Goal: Information Seeking & Learning: Learn about a topic

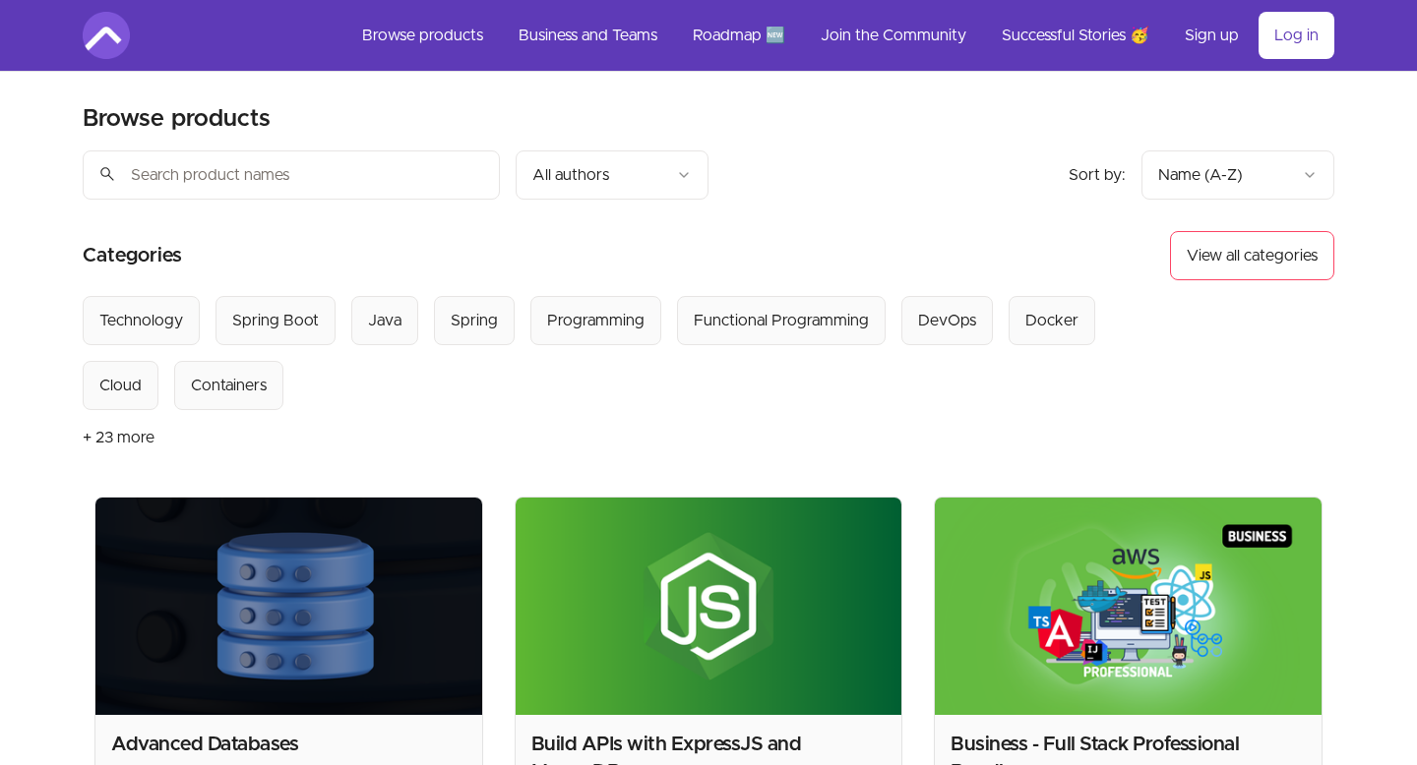
click at [347, 177] on input "search" at bounding box center [291, 175] width 417 height 49
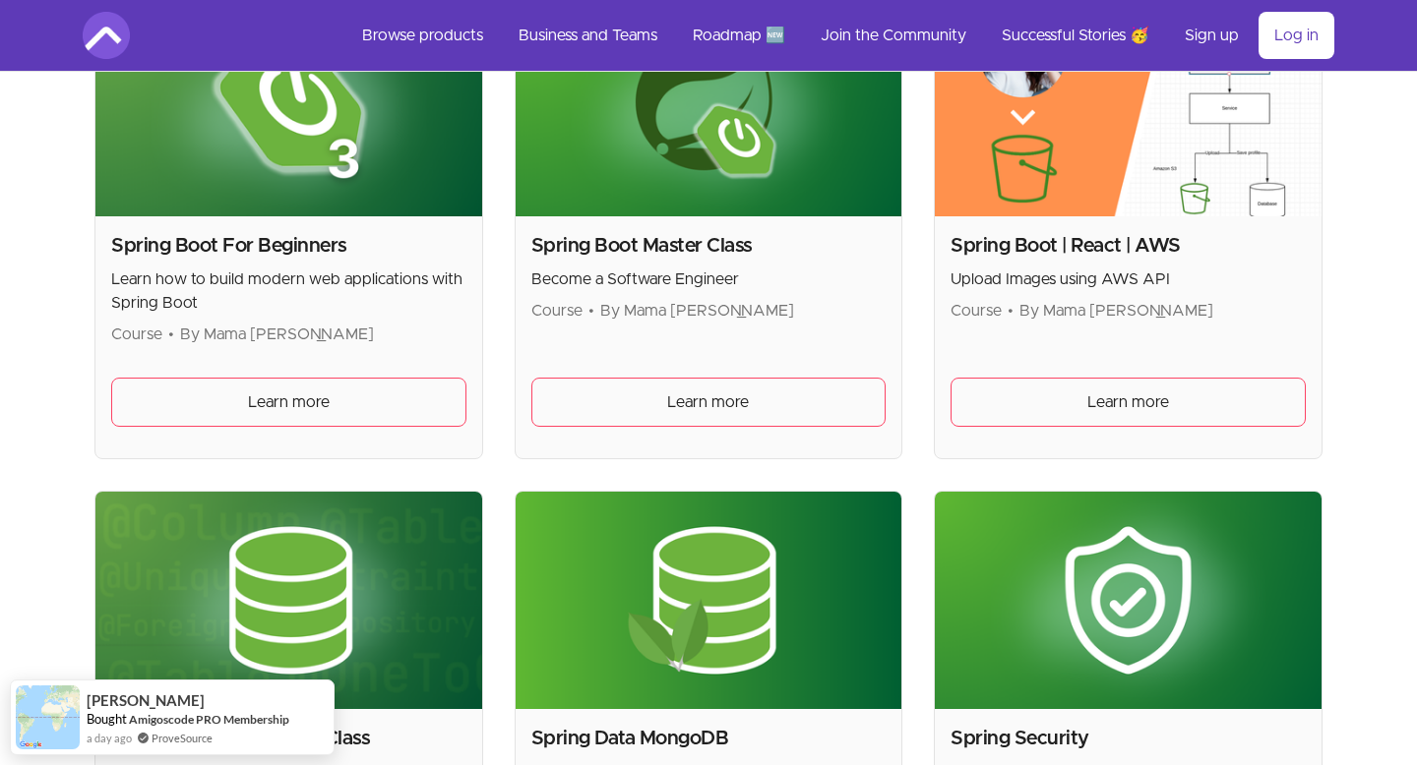
scroll to position [496, 0]
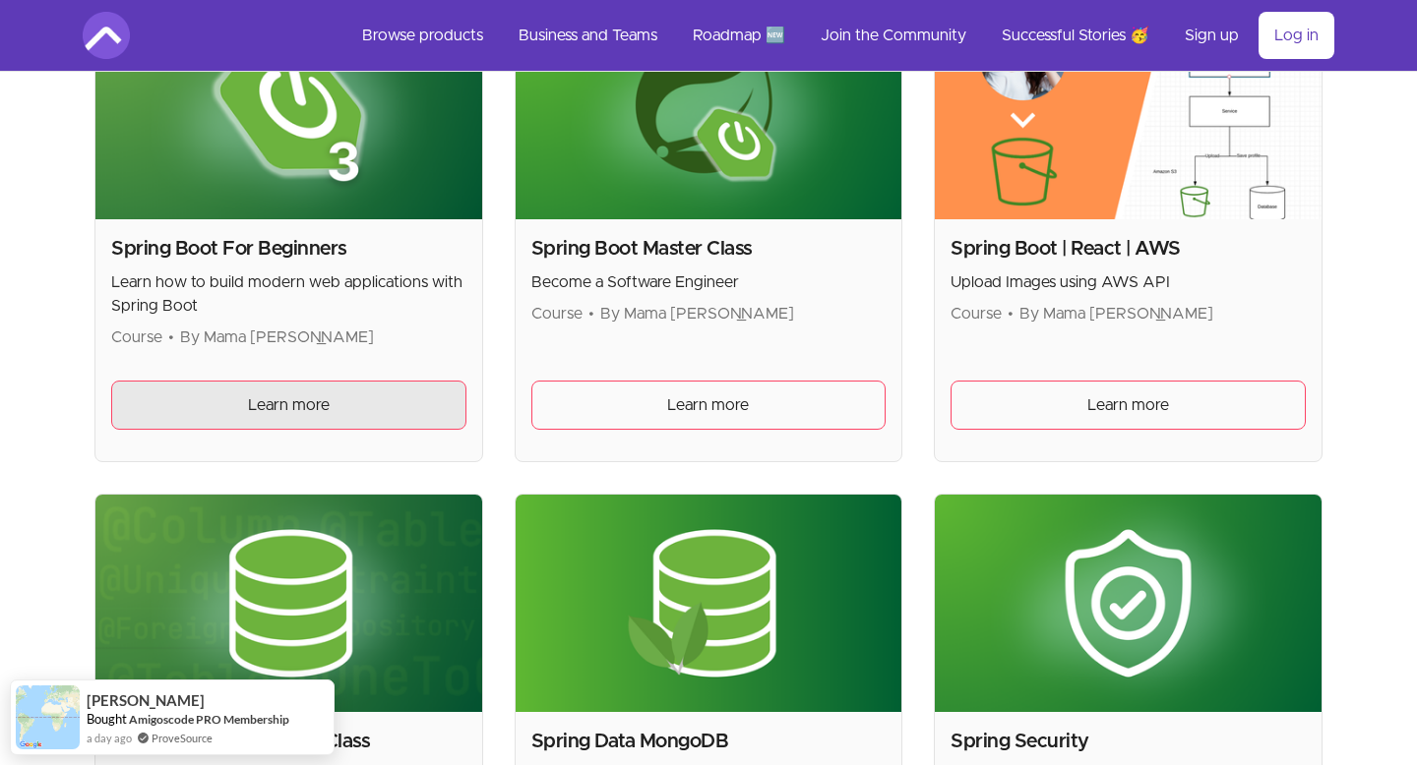
type input "spring"
click at [331, 402] on link "Learn more" at bounding box center [288, 405] width 355 height 49
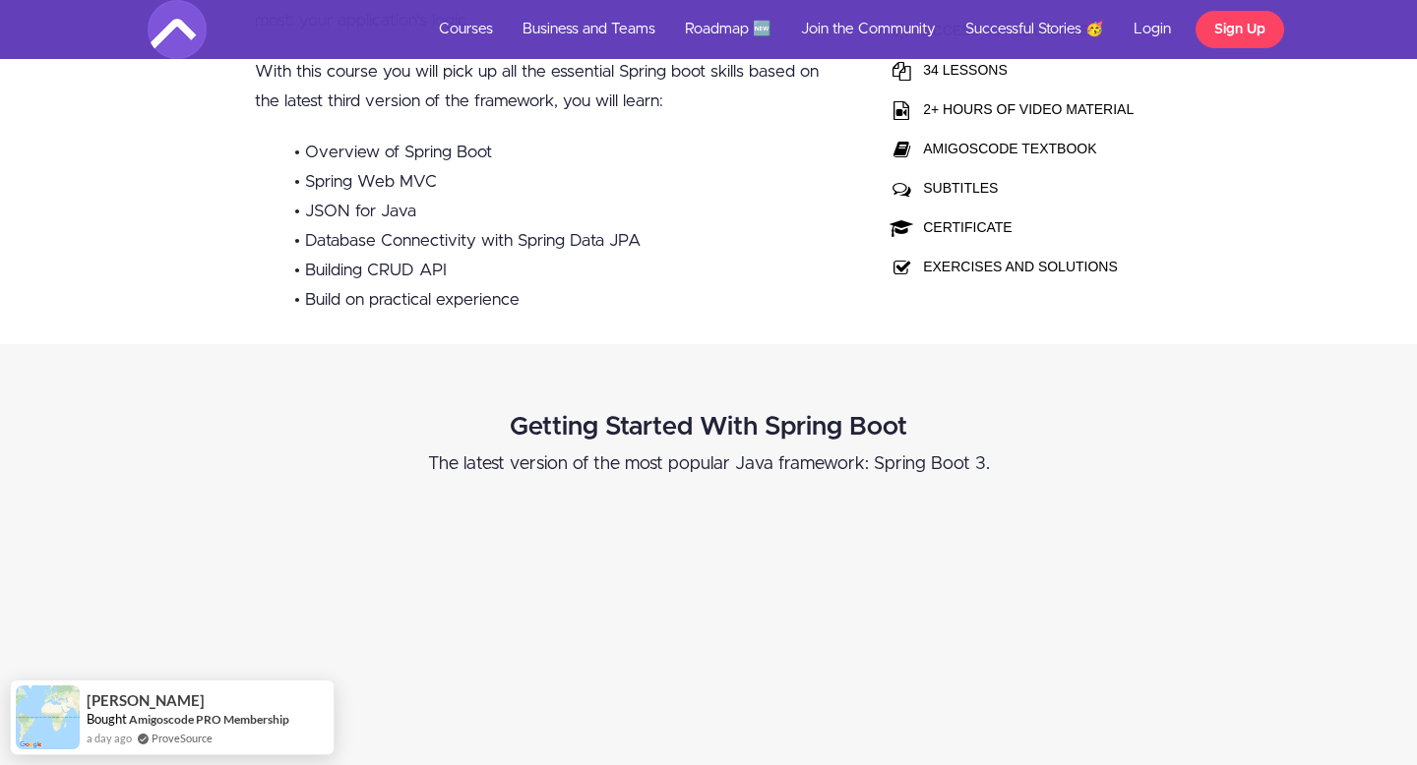
scroll to position [745, 0]
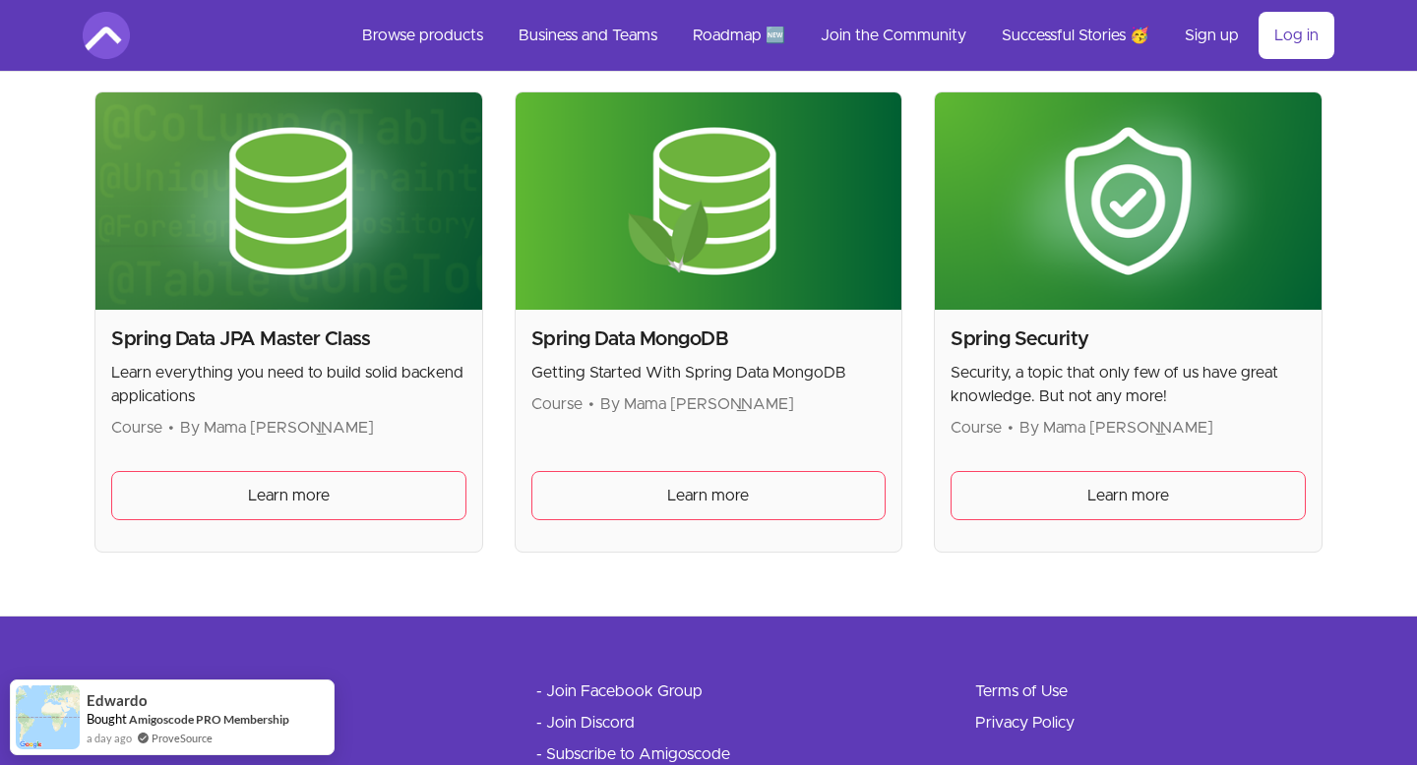
scroll to position [961, 0]
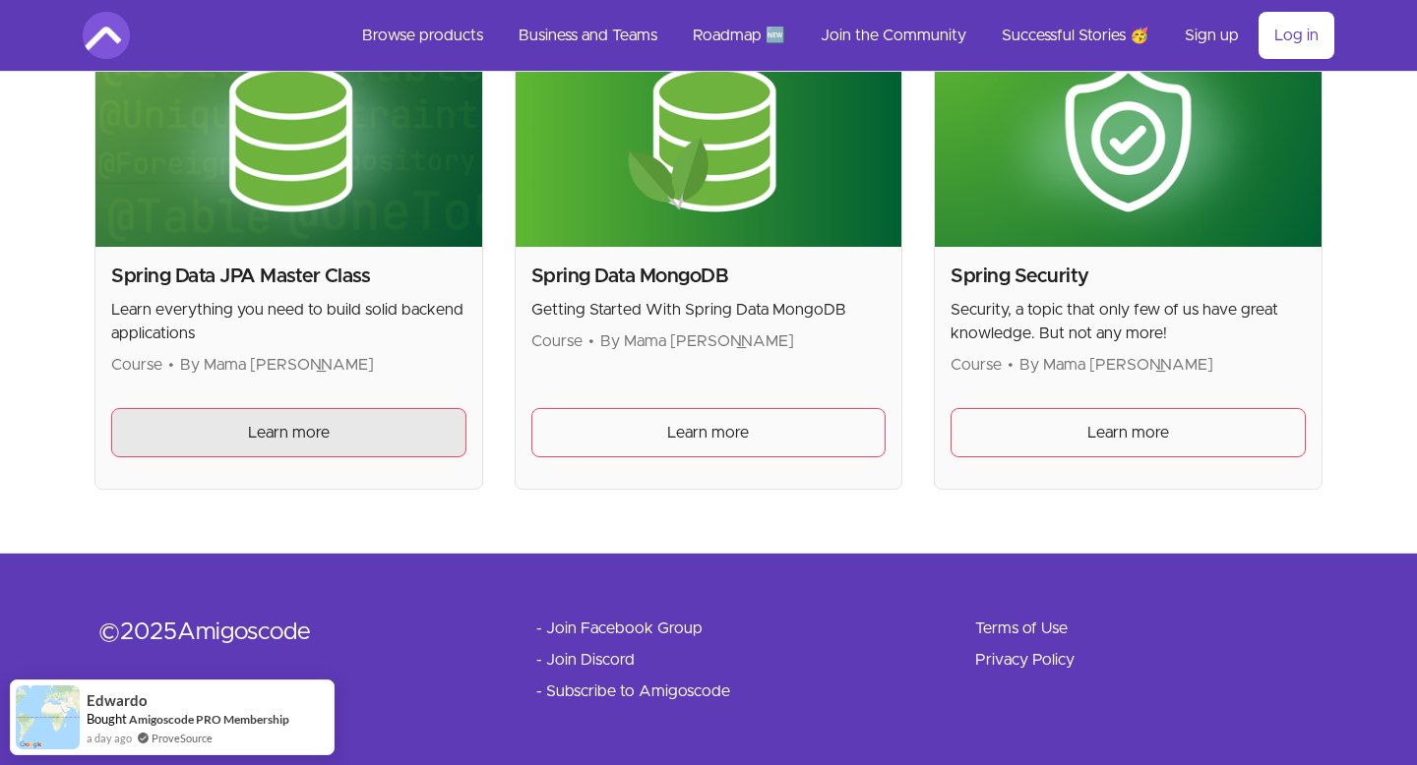
click at [288, 437] on span "Learn more" at bounding box center [289, 433] width 82 height 24
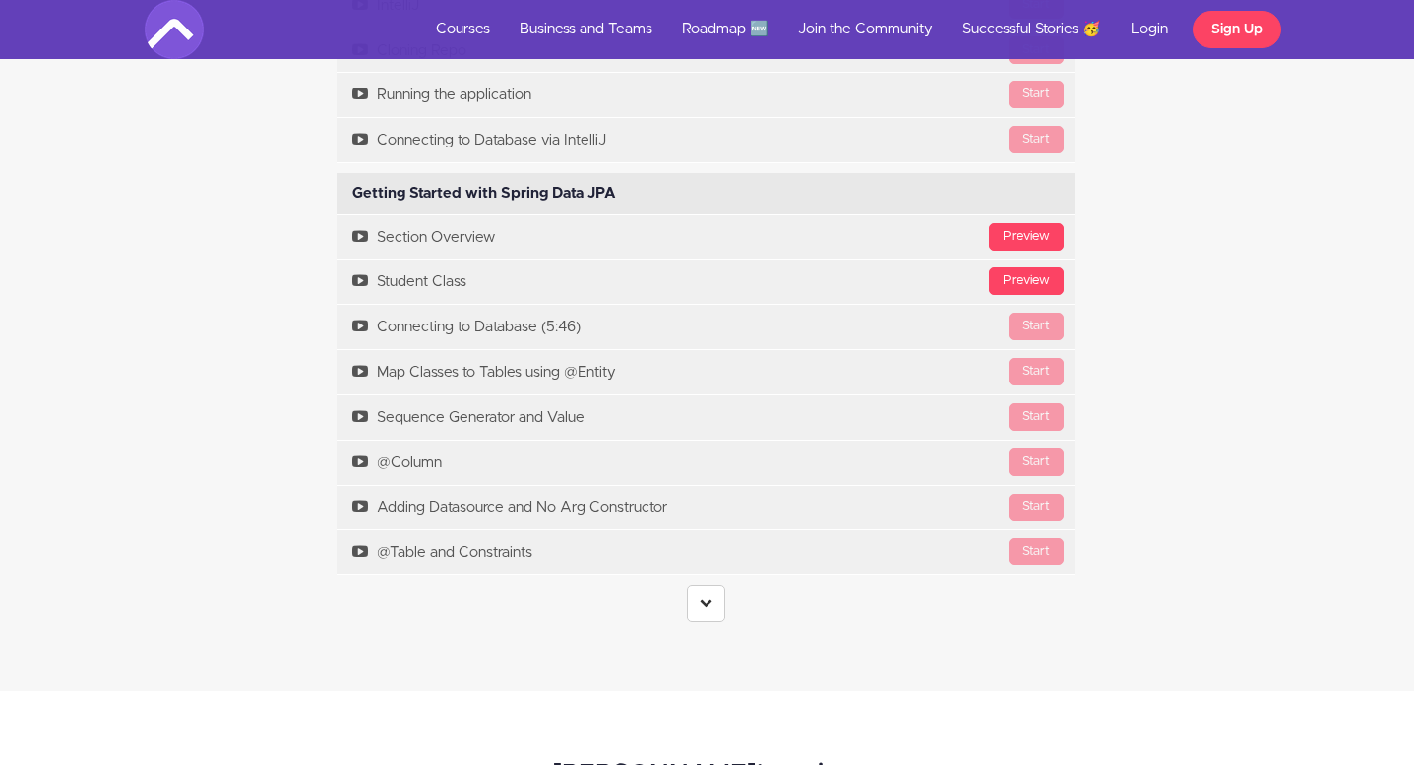
scroll to position [5824, 3]
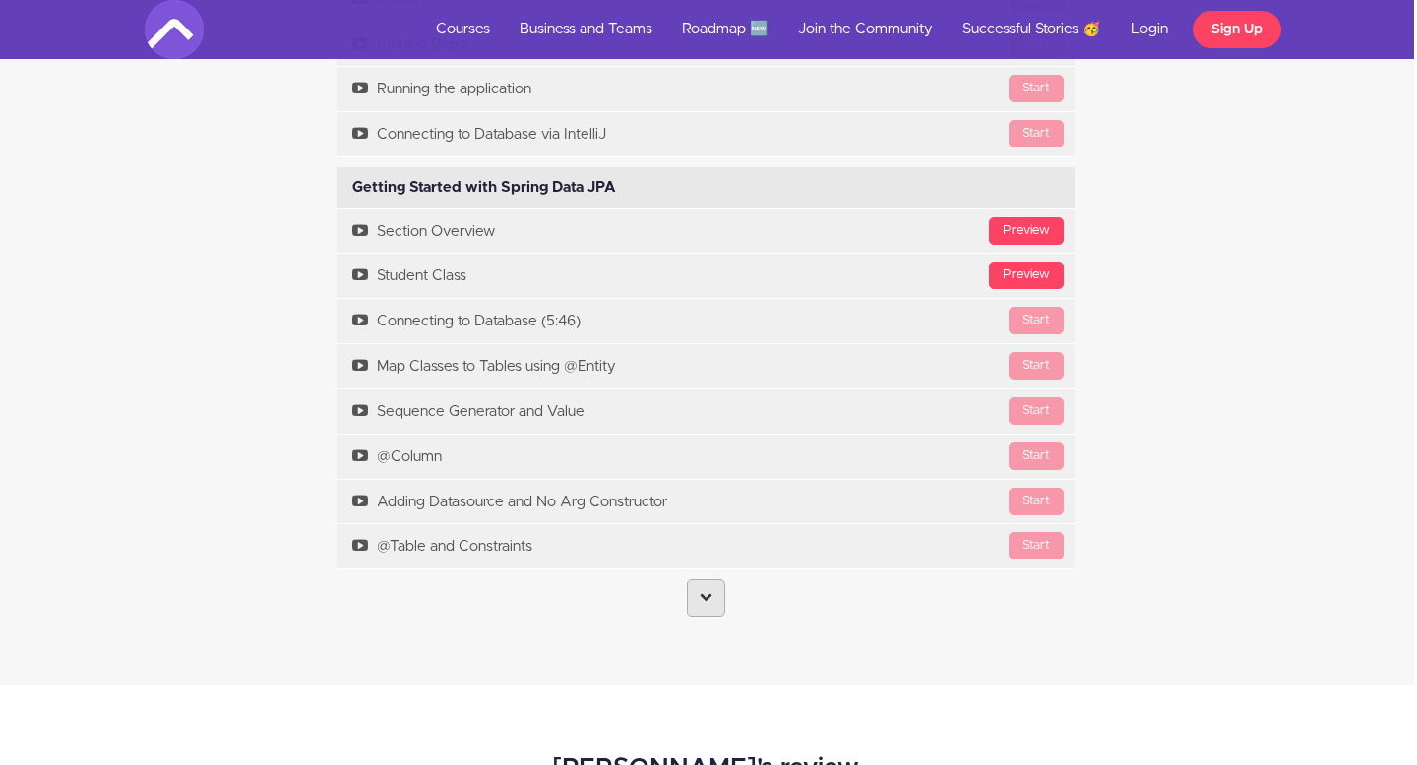
click at [701, 605] on link at bounding box center [706, 598] width 38 height 37
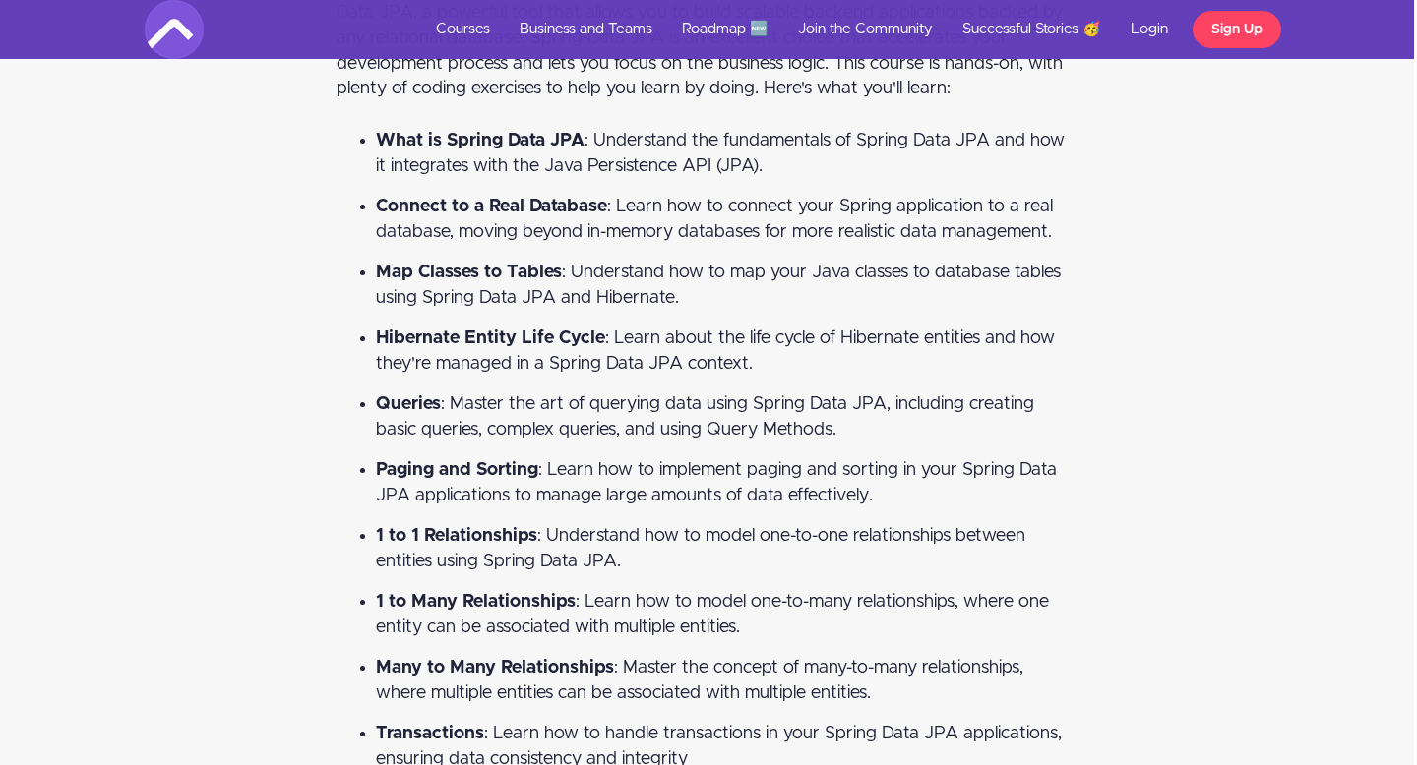
scroll to position [2889, 3]
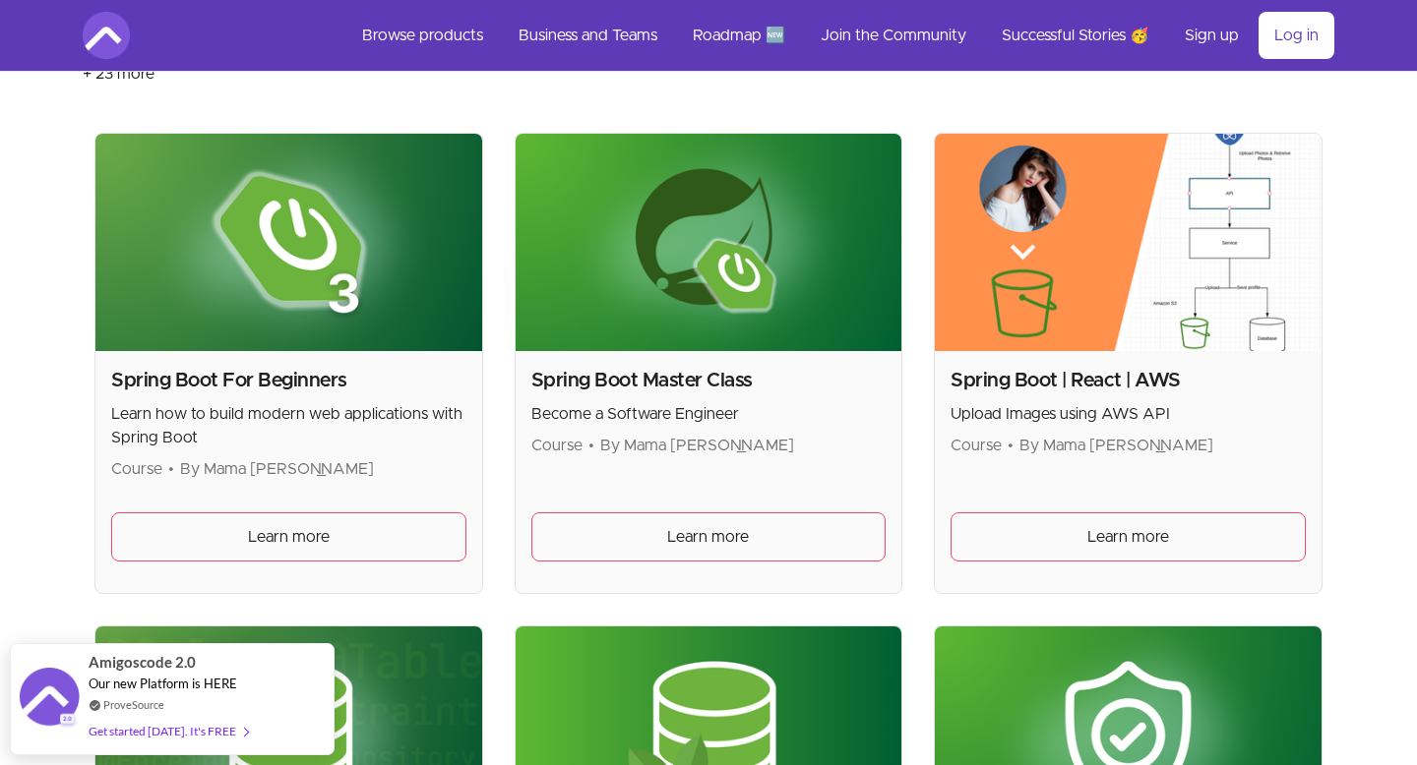
scroll to position [362, 0]
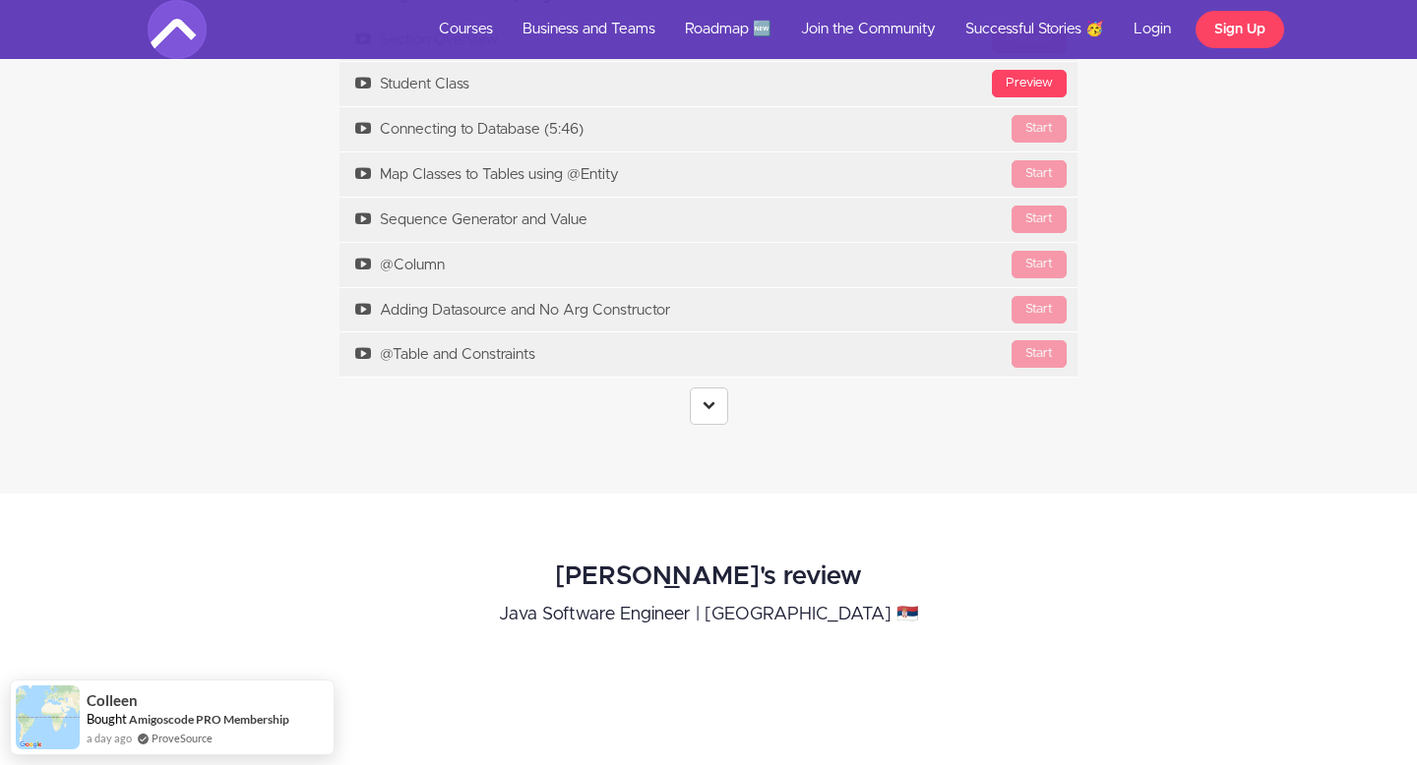
scroll to position [5974, 0]
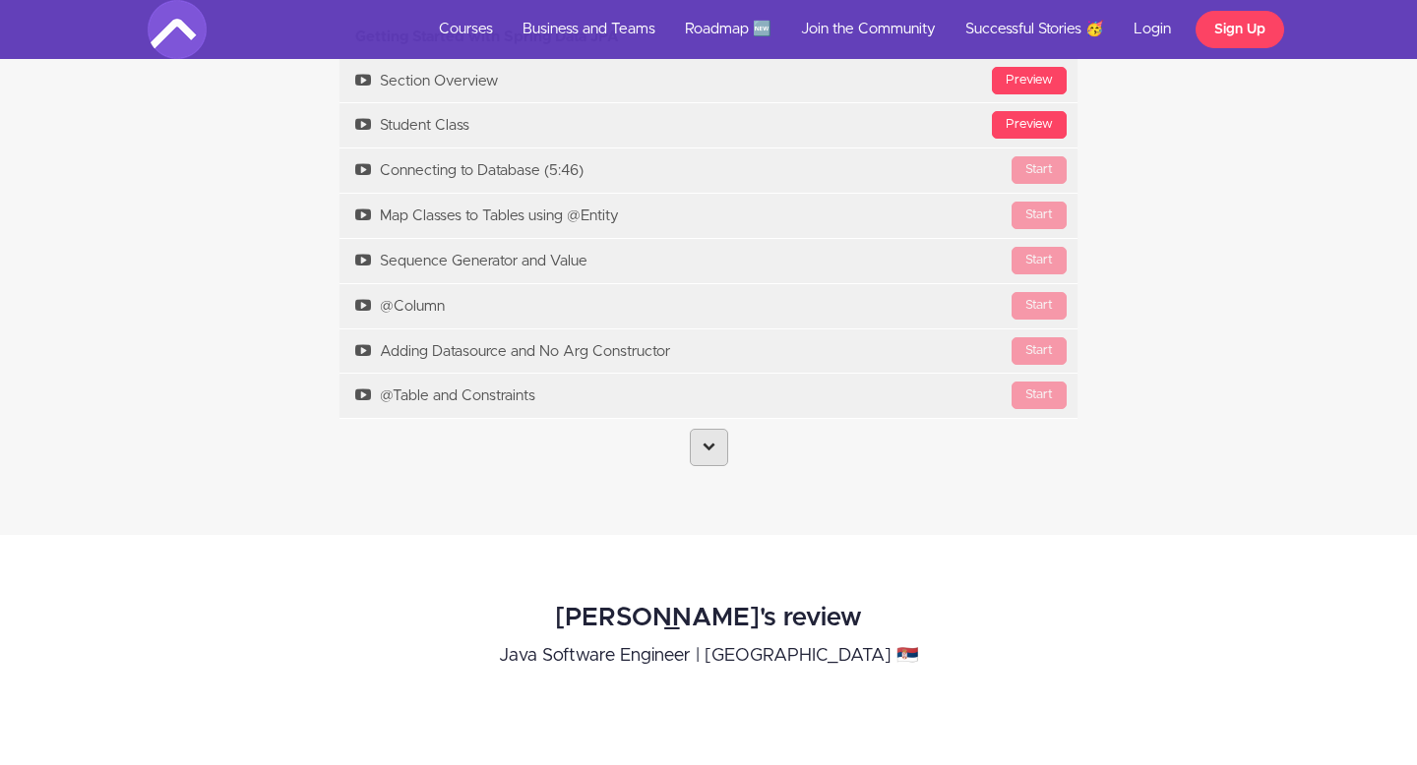
click at [703, 453] on icon at bounding box center [709, 446] width 13 height 13
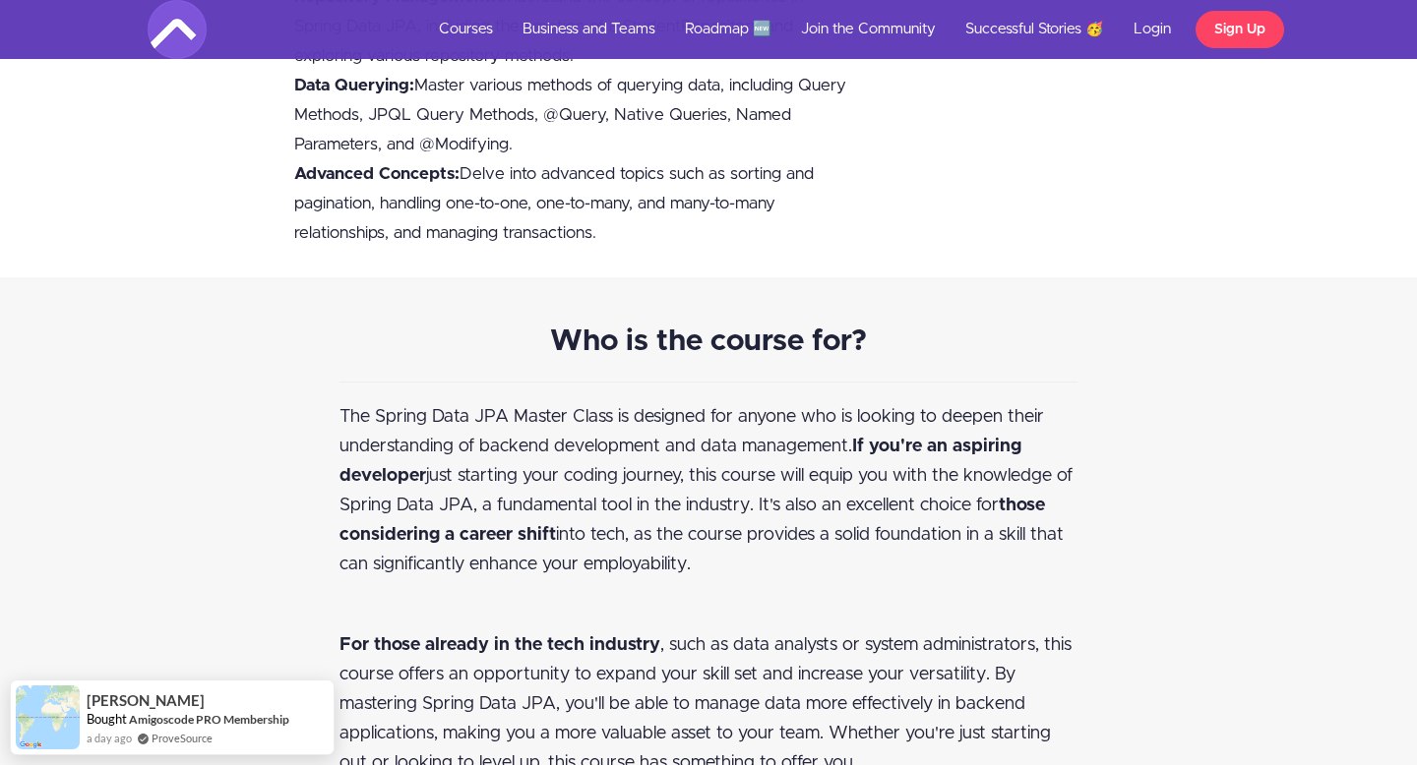
scroll to position [2582, 0]
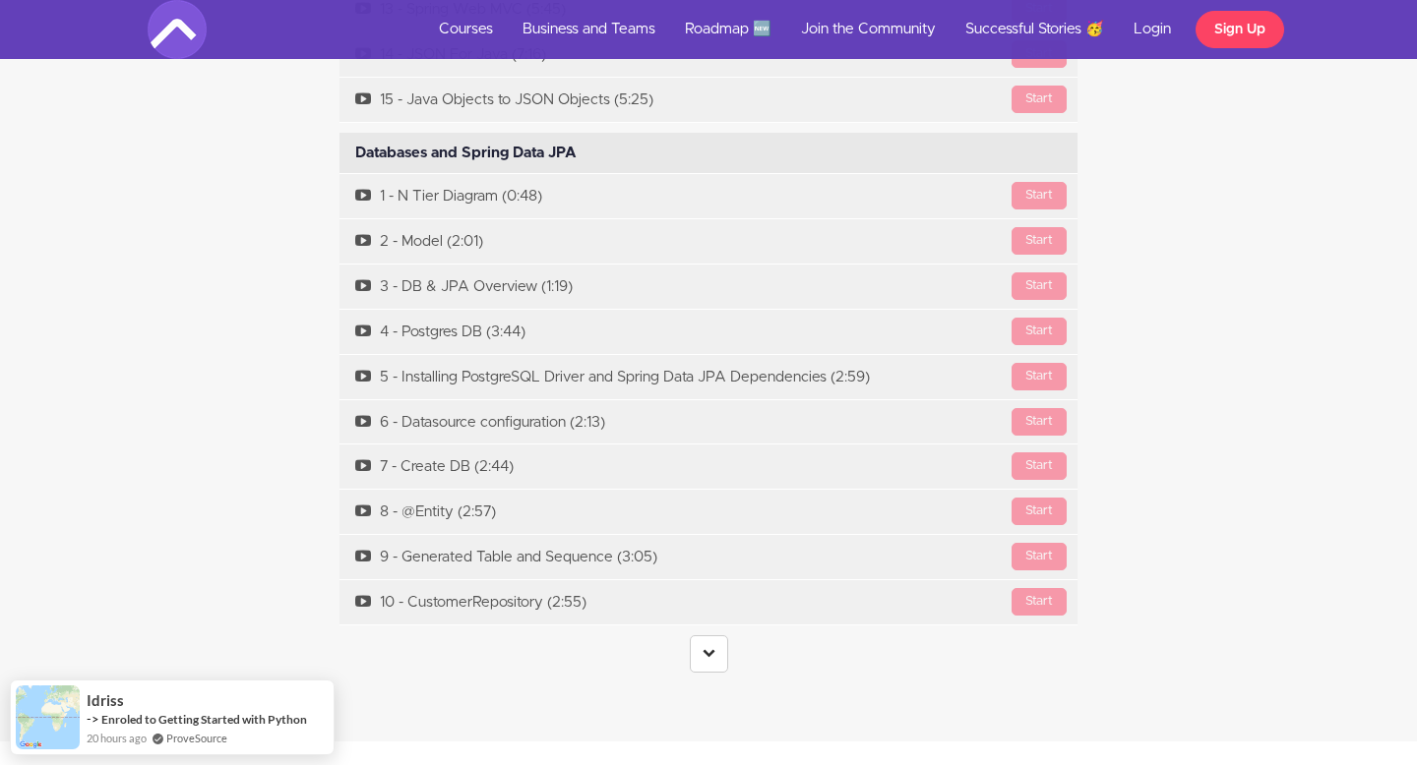
scroll to position [7052, 0]
click at [713, 657] on icon at bounding box center [709, 650] width 13 height 13
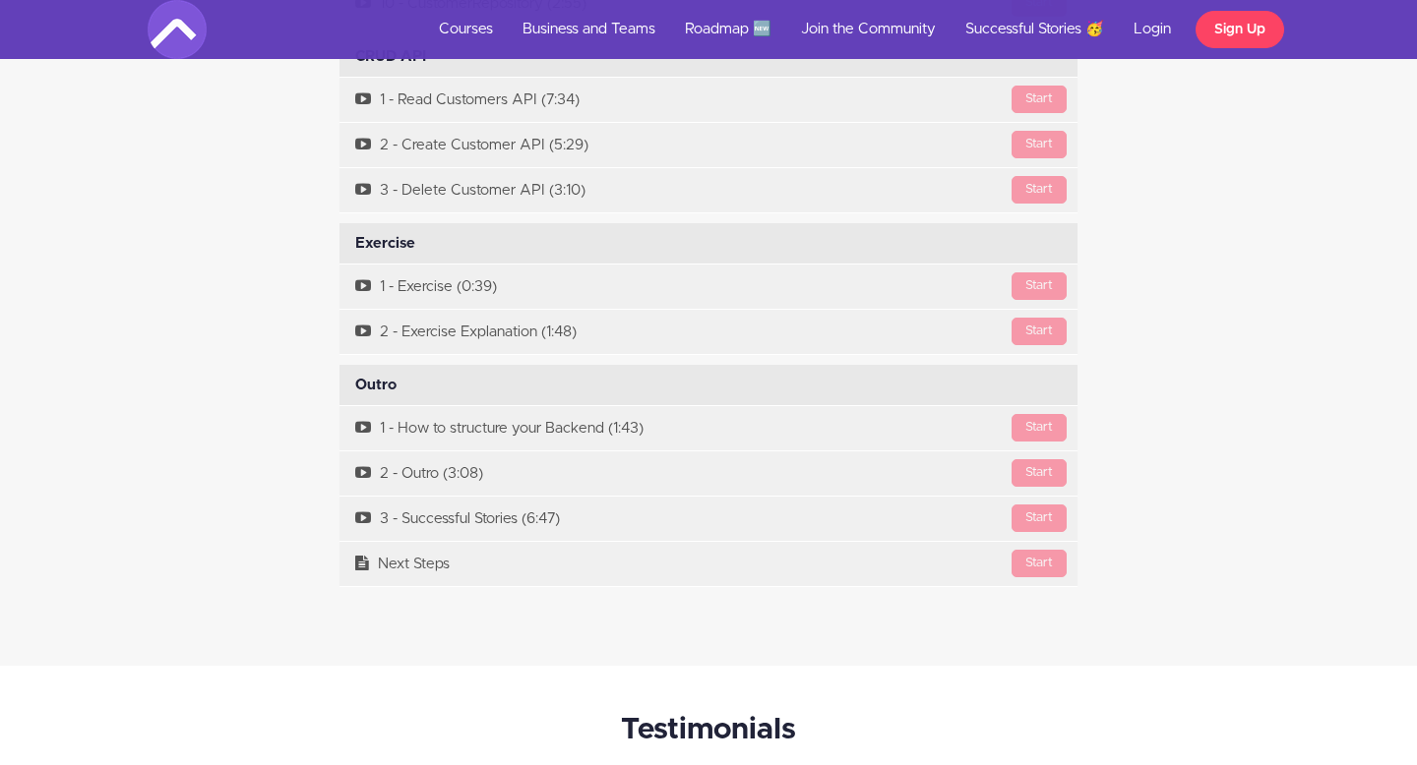
scroll to position [7650, 0]
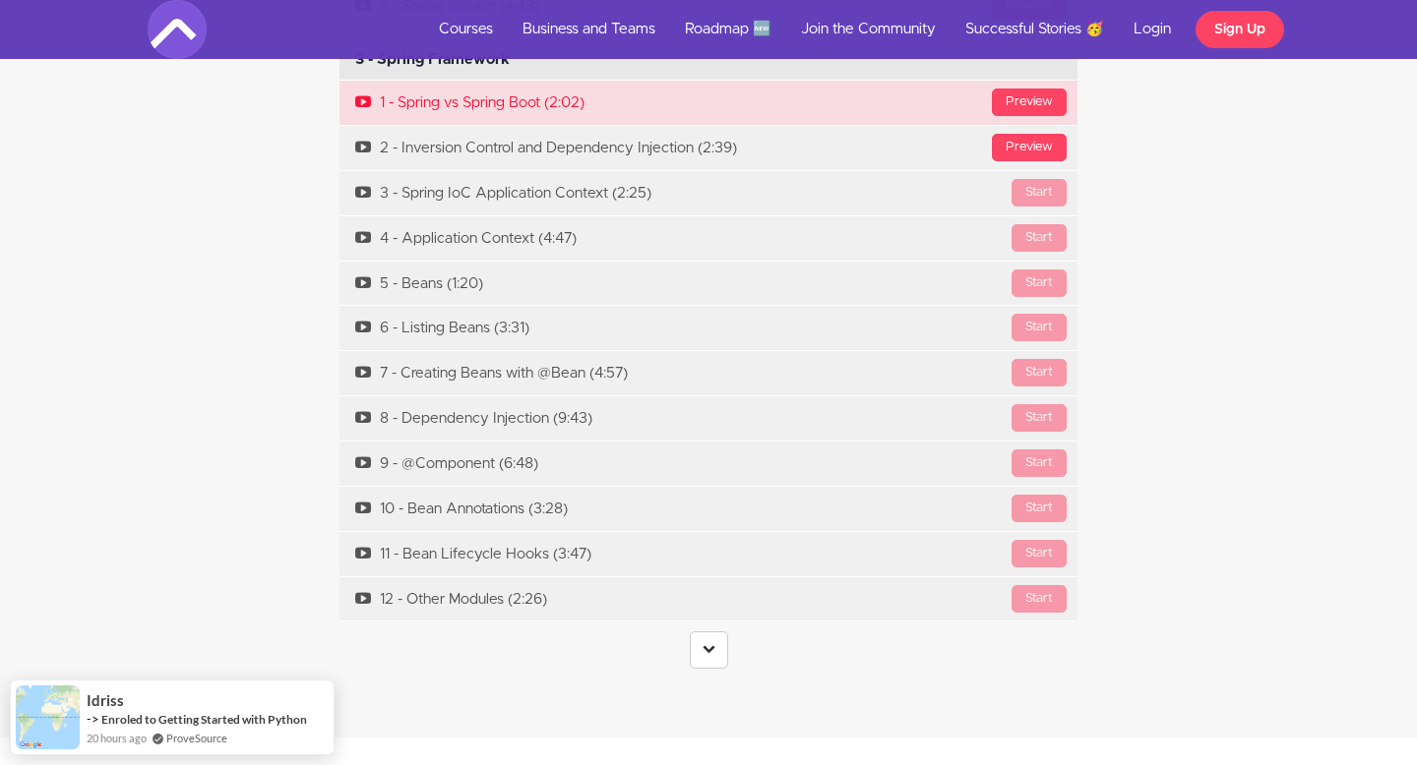
scroll to position [6696, 0]
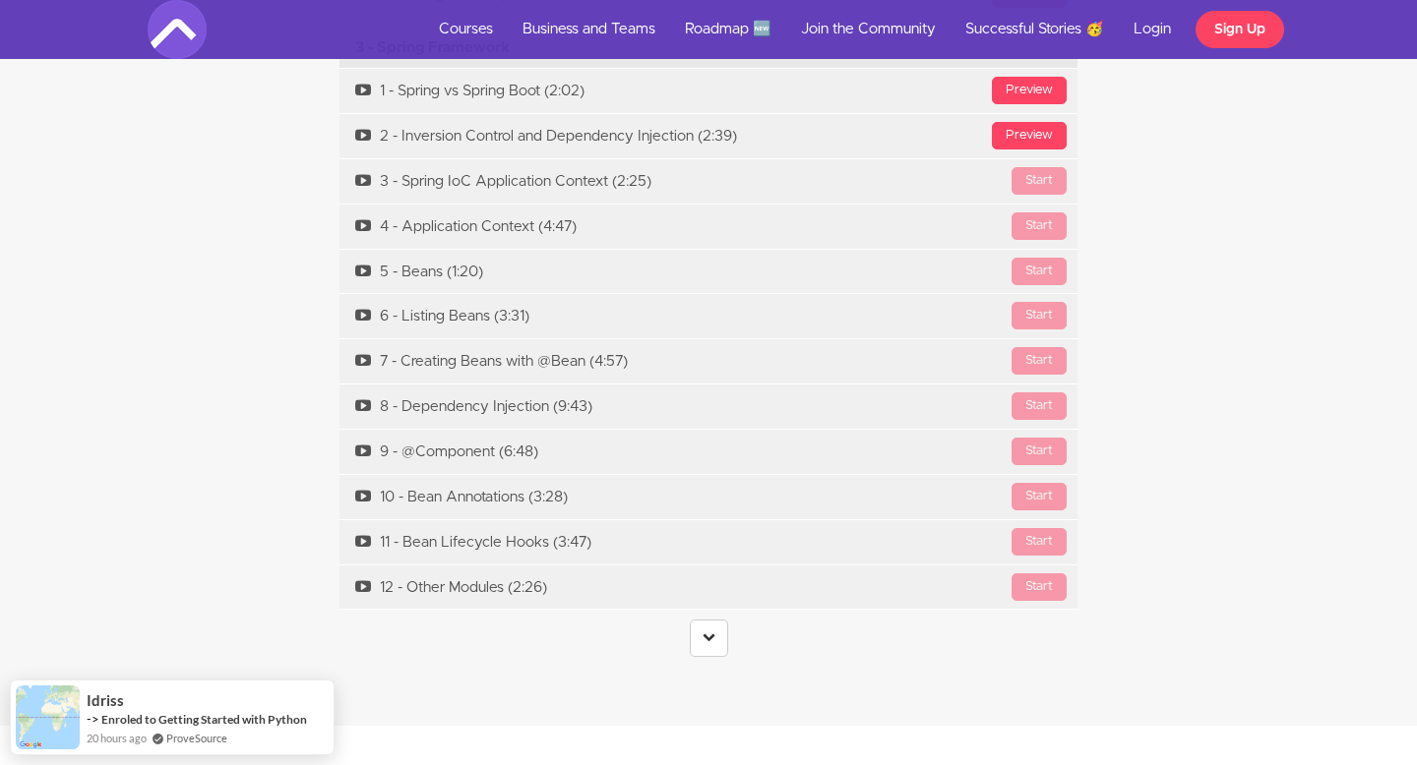
click at [729, 620] on center at bounding box center [708, 638] width 738 height 37
click at [713, 631] on icon at bounding box center [709, 637] width 13 height 13
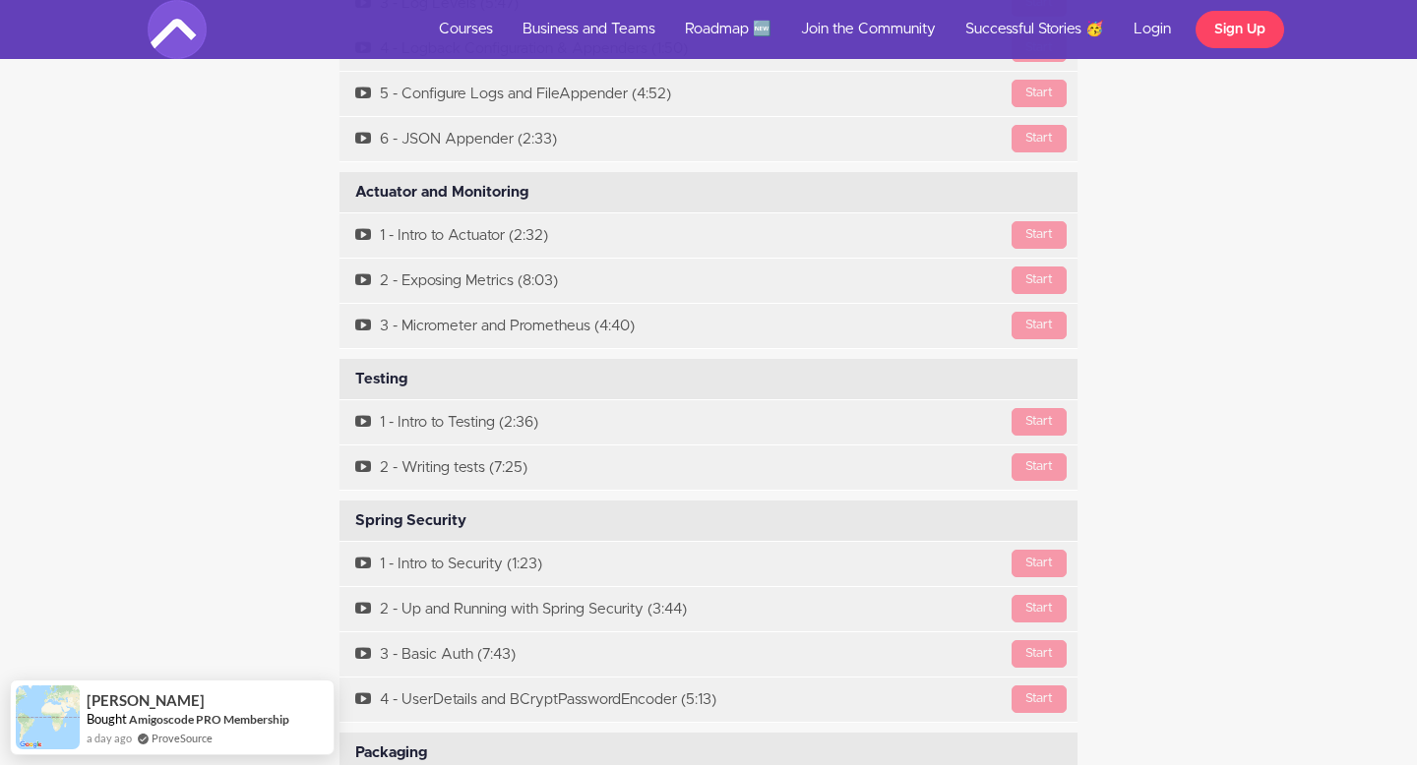
scroll to position [12561, 0]
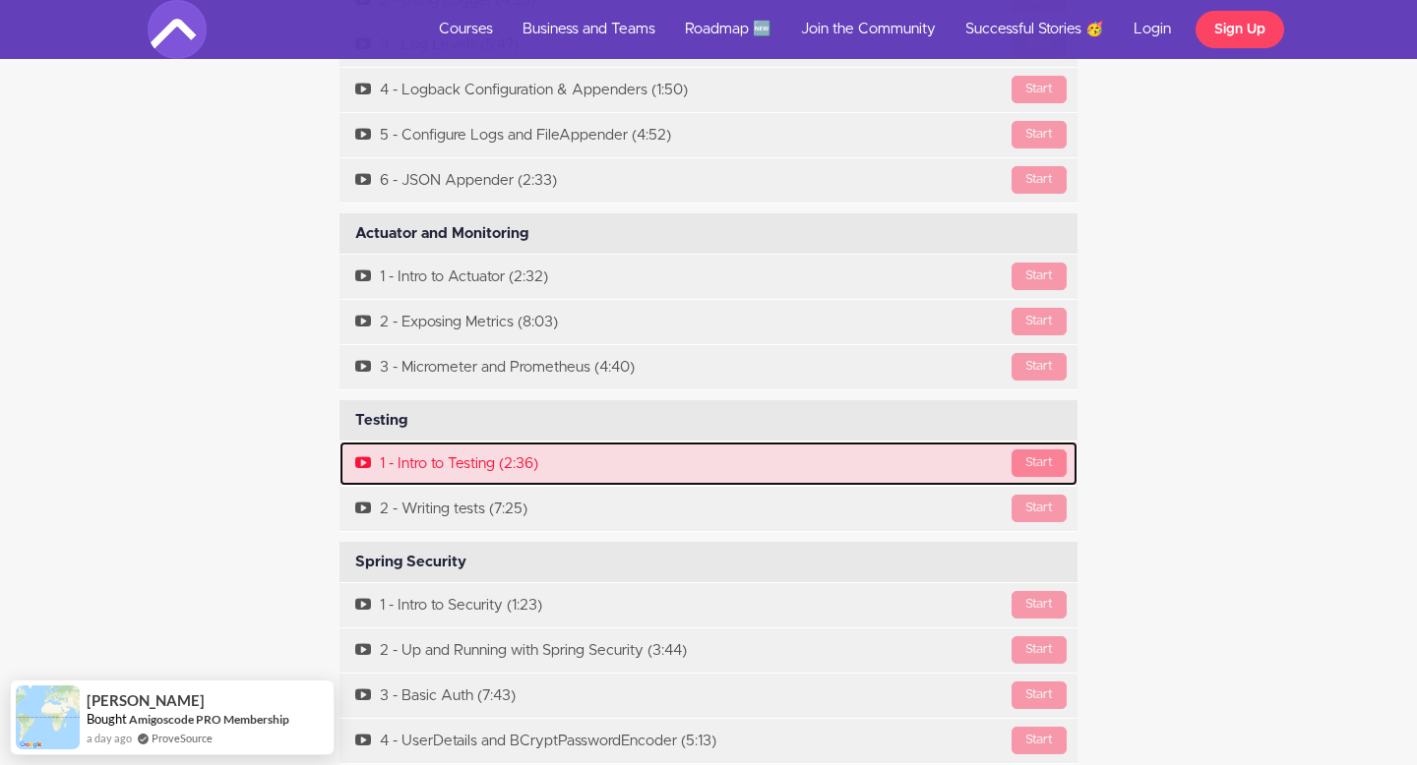
click at [1039, 450] on div "Start" at bounding box center [1038, 464] width 55 height 28
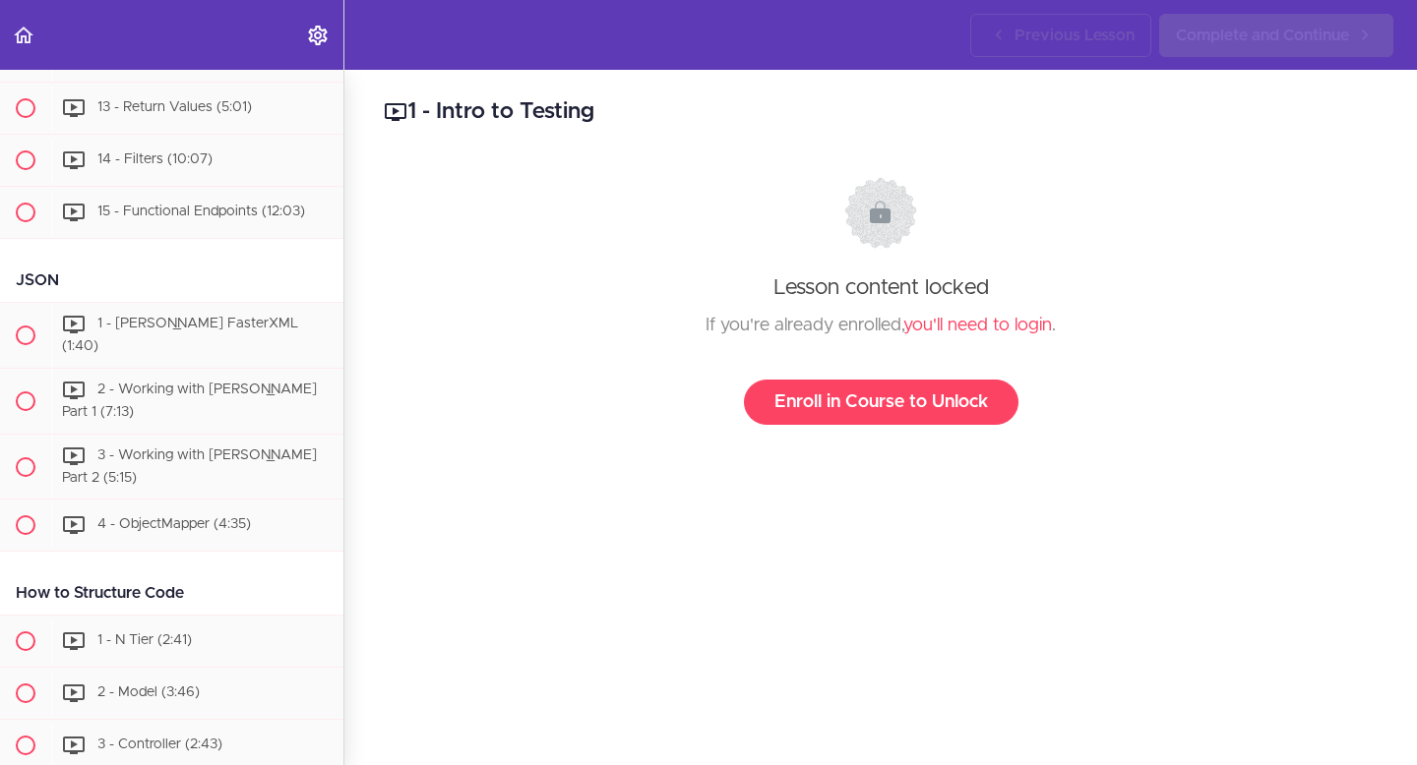
scroll to position [8337, 0]
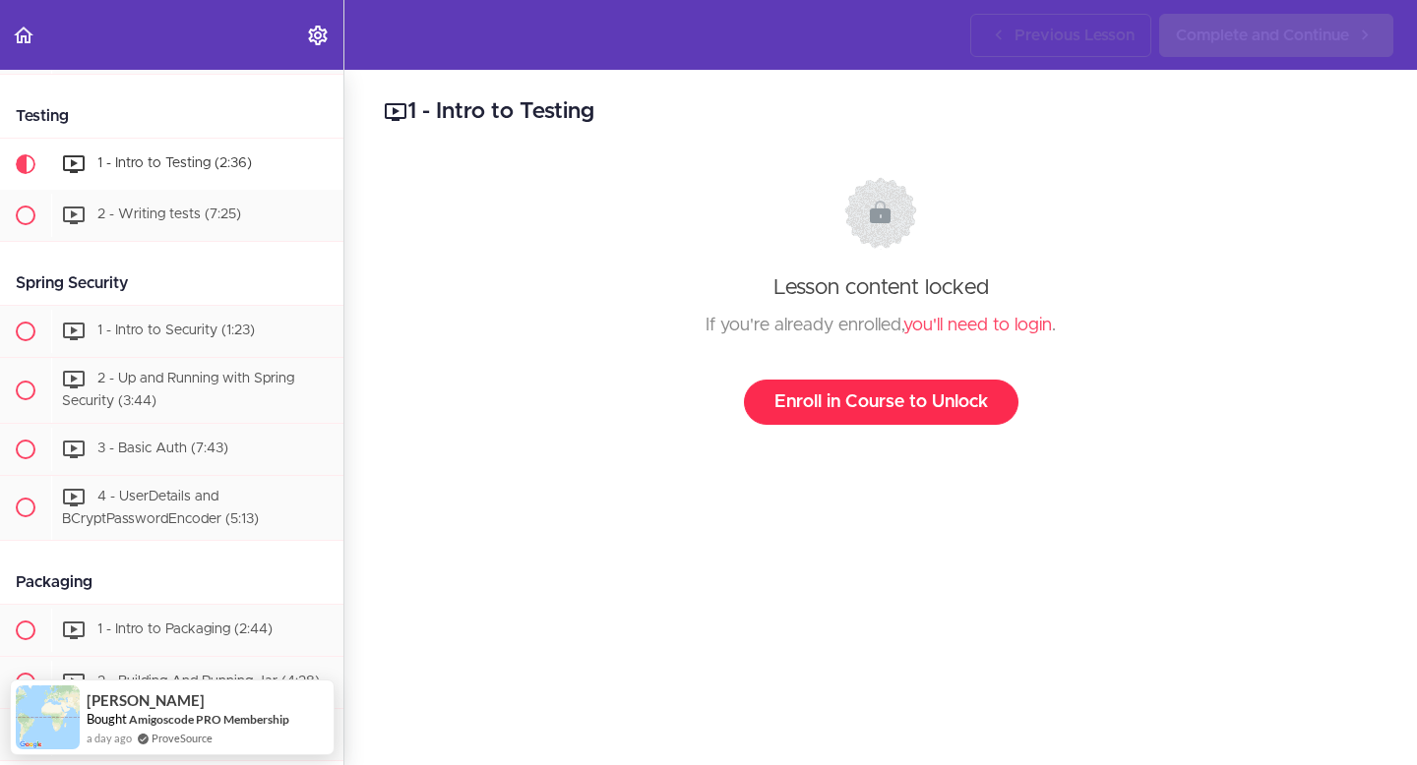
click at [935, 403] on link "Enroll in Course to Unlock" at bounding box center [881, 402] width 275 height 45
